Goal: Information Seeking & Learning: Learn about a topic

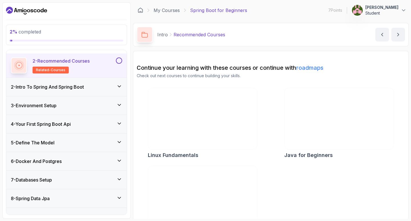
scroll to position [86, 0]
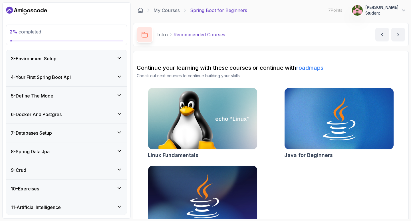
click at [119, 153] on icon at bounding box center [119, 151] width 6 height 6
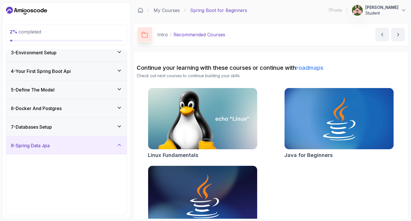
scroll to position [38, 0]
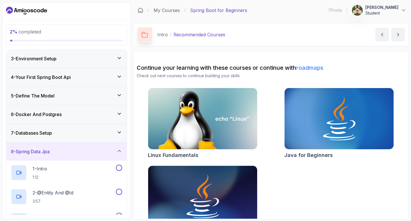
click at [118, 151] on icon at bounding box center [119, 150] width 3 height 1
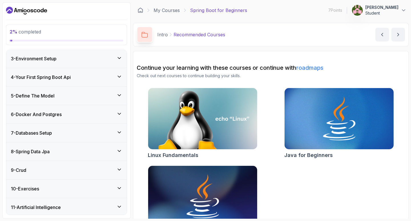
click at [120, 133] on icon at bounding box center [119, 132] width 6 height 6
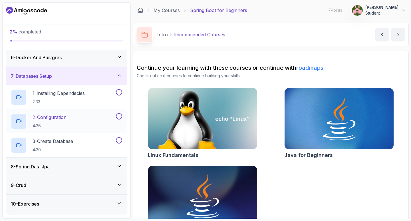
scroll to position [95, 0]
click at [122, 165] on icon at bounding box center [119, 166] width 6 height 6
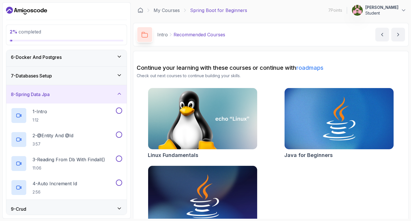
click at [116, 93] on icon at bounding box center [119, 94] width 6 height 6
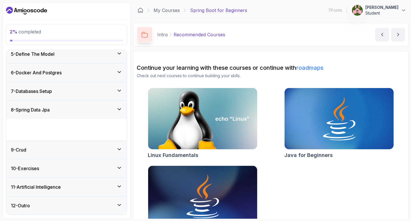
scroll to position [58, 0]
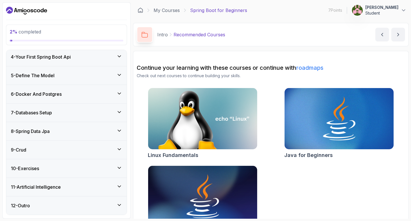
click at [120, 115] on div "7 - Databases Setup" at bounding box center [66, 112] width 111 height 7
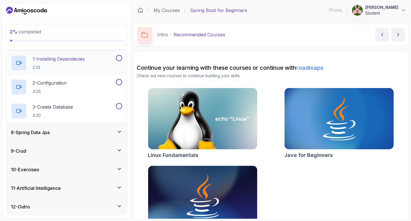
scroll to position [130, 0]
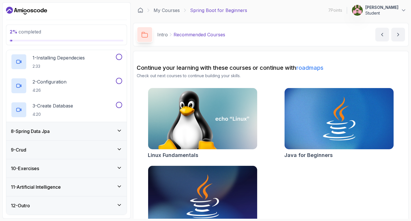
click at [100, 132] on div "8 - Spring Data Jpa" at bounding box center [66, 131] width 111 height 7
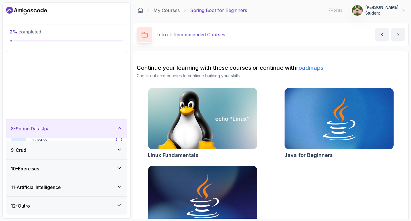
scroll to position [58, 0]
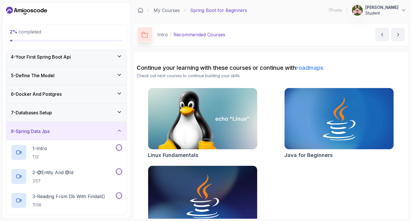
click at [100, 132] on div "8 - Spring Data Jpa" at bounding box center [66, 131] width 111 height 7
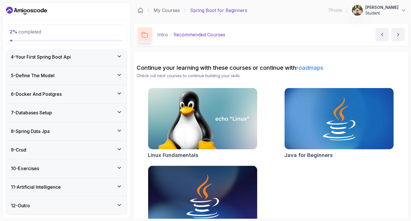
click at [99, 118] on div "7 - Databases Setup" at bounding box center [66, 112] width 120 height 18
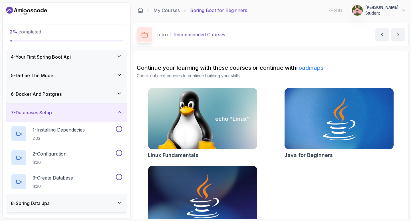
click at [88, 94] on div "6 - Docker And Postgres" at bounding box center [66, 93] width 111 height 7
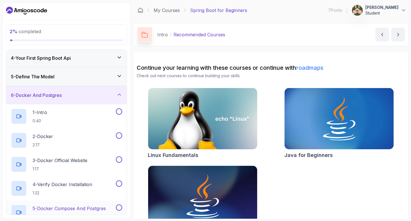
scroll to position [29, 0]
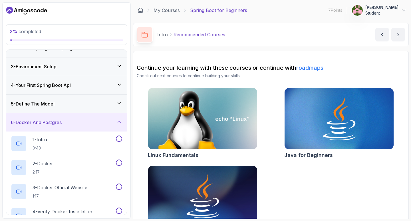
click at [107, 108] on div "5 - Define The Model" at bounding box center [66, 103] width 120 height 18
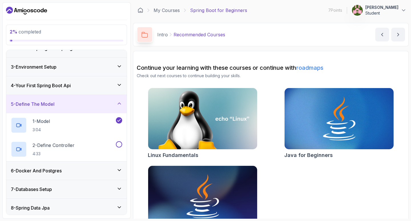
click at [114, 104] on div "5 - Define The Model" at bounding box center [66, 103] width 111 height 7
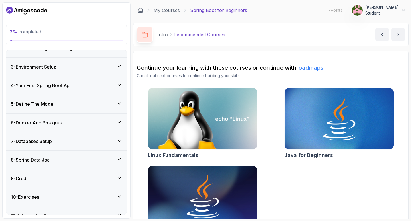
click at [99, 137] on div "7 - Databases Setup" at bounding box center [66, 141] width 120 height 18
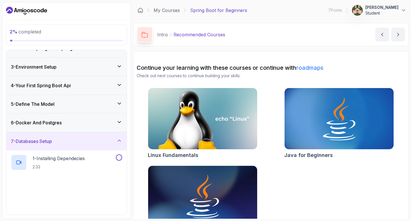
click at [112, 128] on div "6 - Docker And Postgres" at bounding box center [66, 122] width 120 height 18
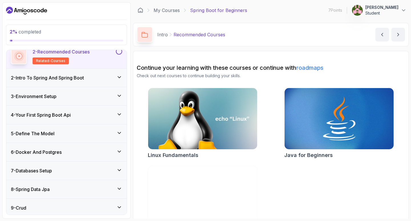
scroll to position [106, 0]
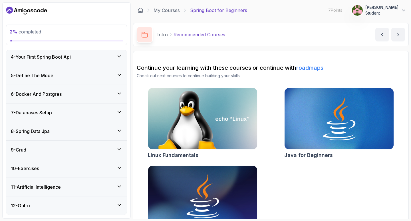
click at [115, 96] on div "6 - Docker And Postgres" at bounding box center [66, 93] width 111 height 7
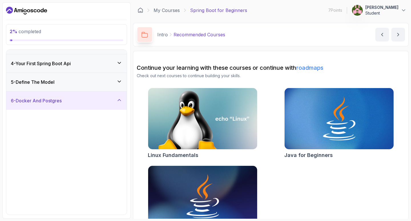
scroll to position [58, 0]
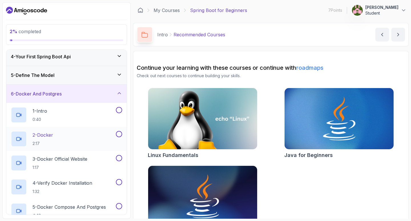
click at [85, 138] on div "2 - Docker 2:17" at bounding box center [63, 139] width 104 height 16
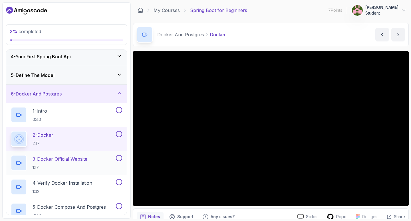
click at [107, 162] on div "3 - Docker Official Website 1:17" at bounding box center [63, 163] width 104 height 16
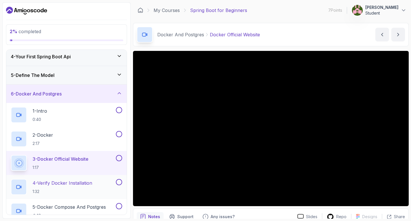
click at [108, 184] on div "4 - Verify Docker Installation 1:32" at bounding box center [63, 187] width 104 height 16
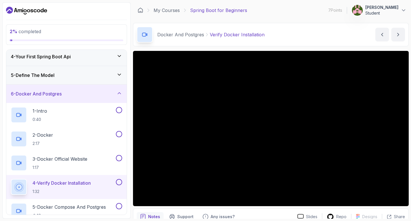
scroll to position [29, 0]
